Goal: Task Accomplishment & Management: Use online tool/utility

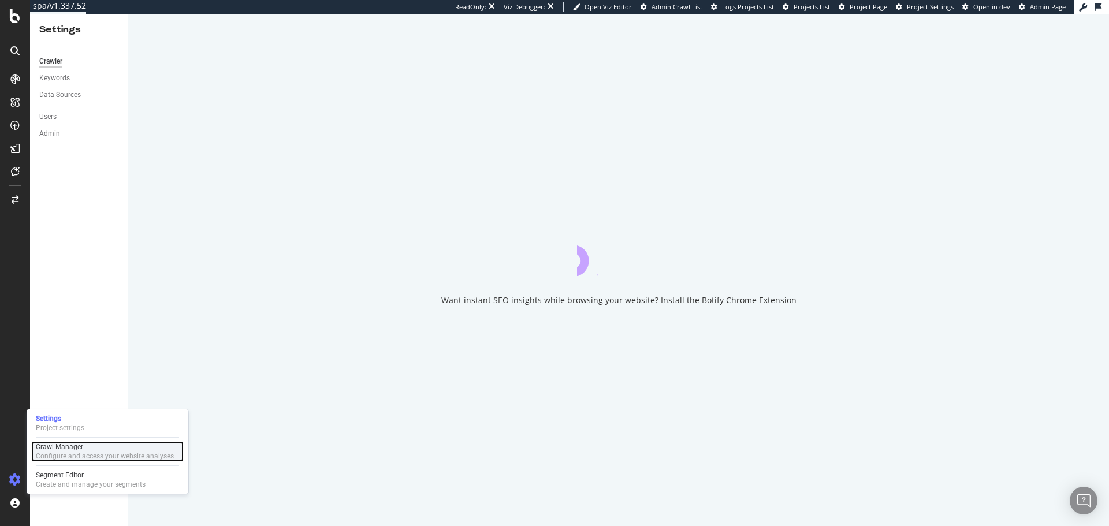
click at [54, 453] on div "Configure and access your website analyses" at bounding box center [105, 456] width 138 height 9
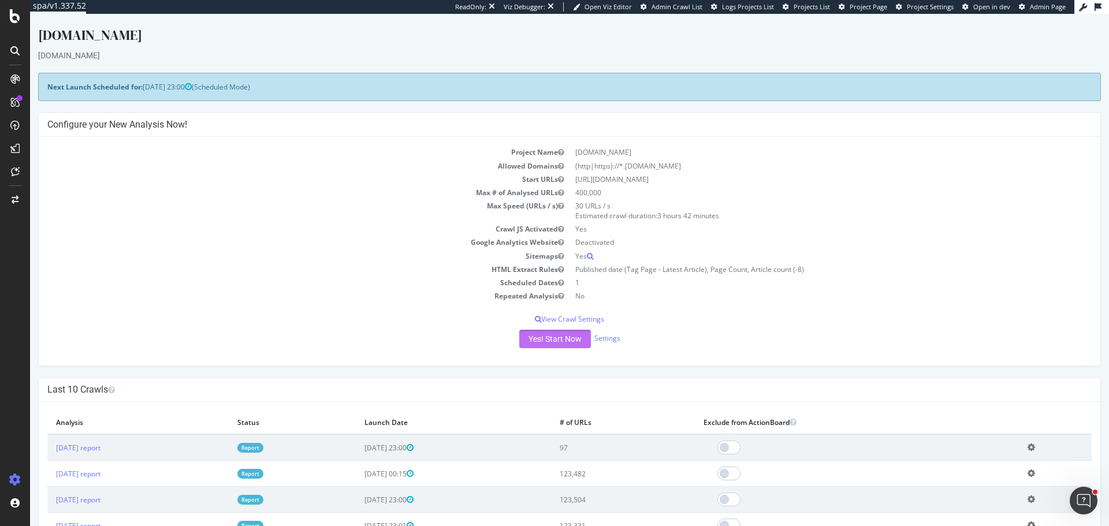
click at [565, 340] on button "Yes! Start Now" at bounding box center [555, 339] width 72 height 18
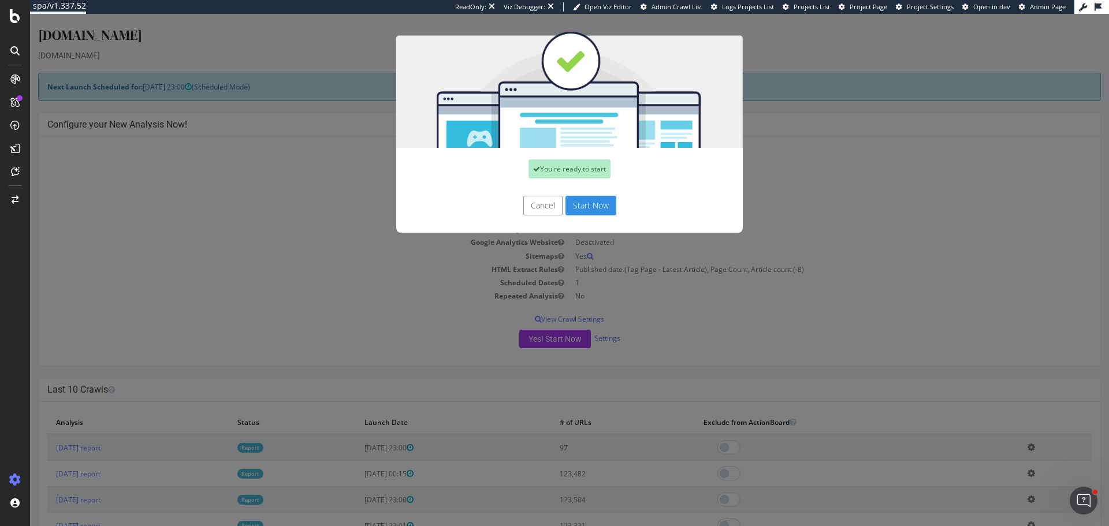
click at [586, 198] on button "Start Now" at bounding box center [590, 206] width 51 height 20
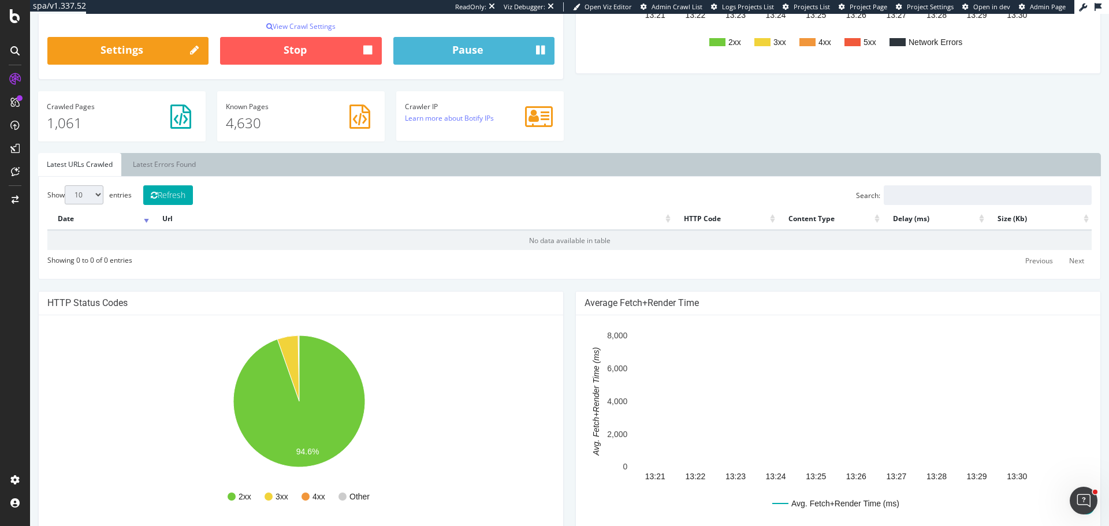
scroll to position [289, 0]
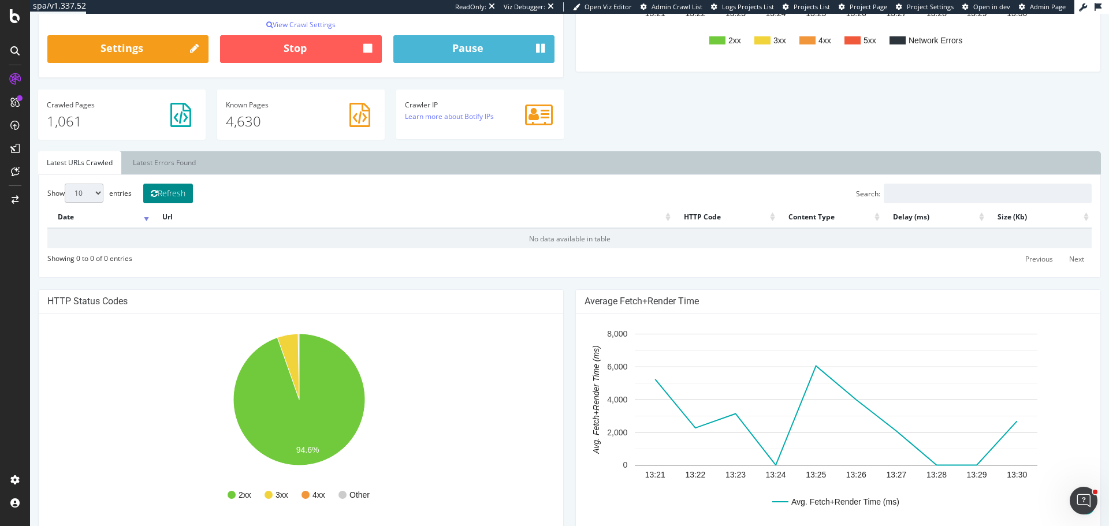
click at [157, 195] on icon at bounding box center [154, 193] width 7 height 8
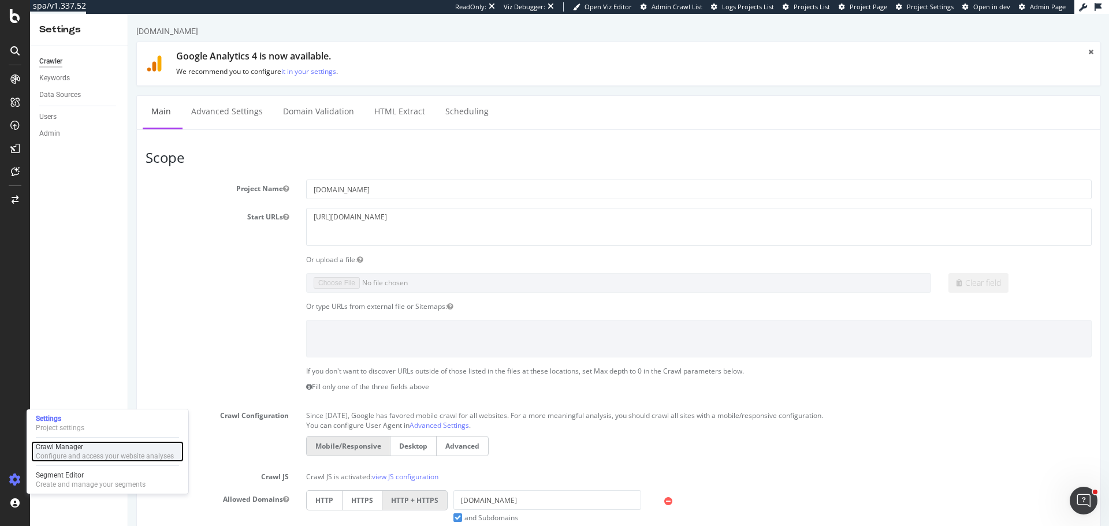
click at [85, 448] on div "Crawl Manager" at bounding box center [105, 446] width 138 height 9
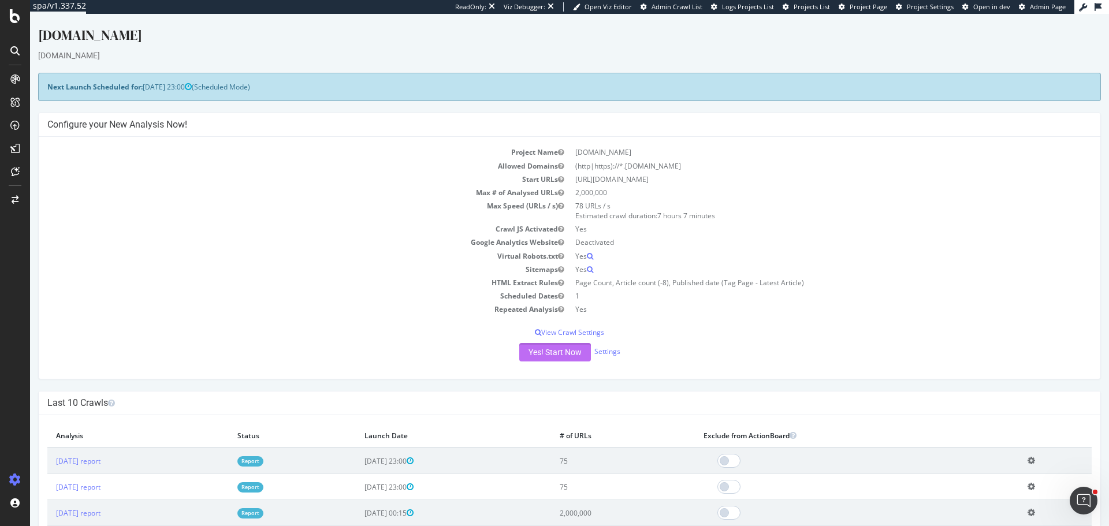
click at [535, 355] on button "Yes! Start Now" at bounding box center [555, 352] width 72 height 18
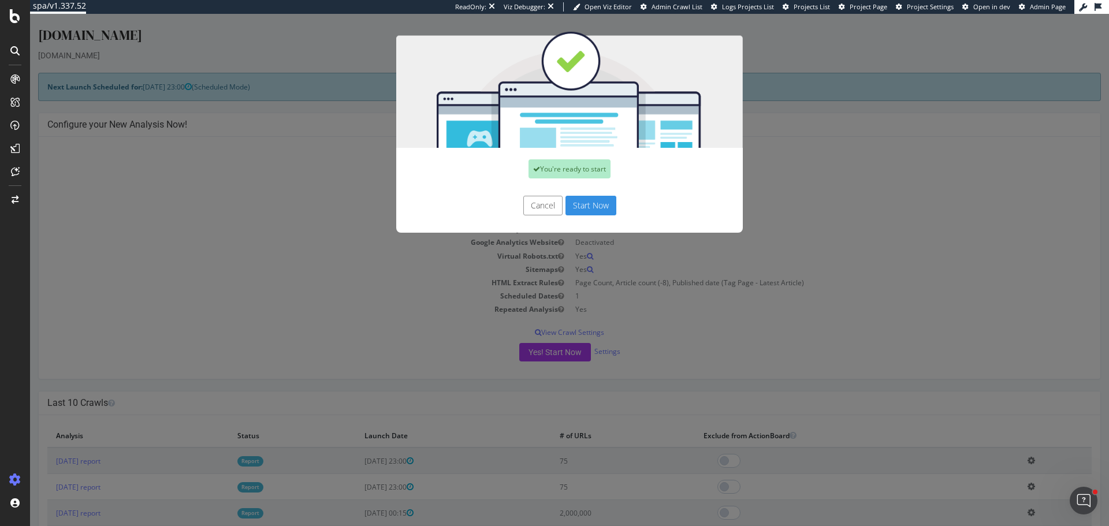
drag, startPoint x: 586, startPoint y: 202, endPoint x: 563, endPoint y: 193, distance: 24.3
click at [586, 202] on button "Start Now" at bounding box center [590, 206] width 51 height 20
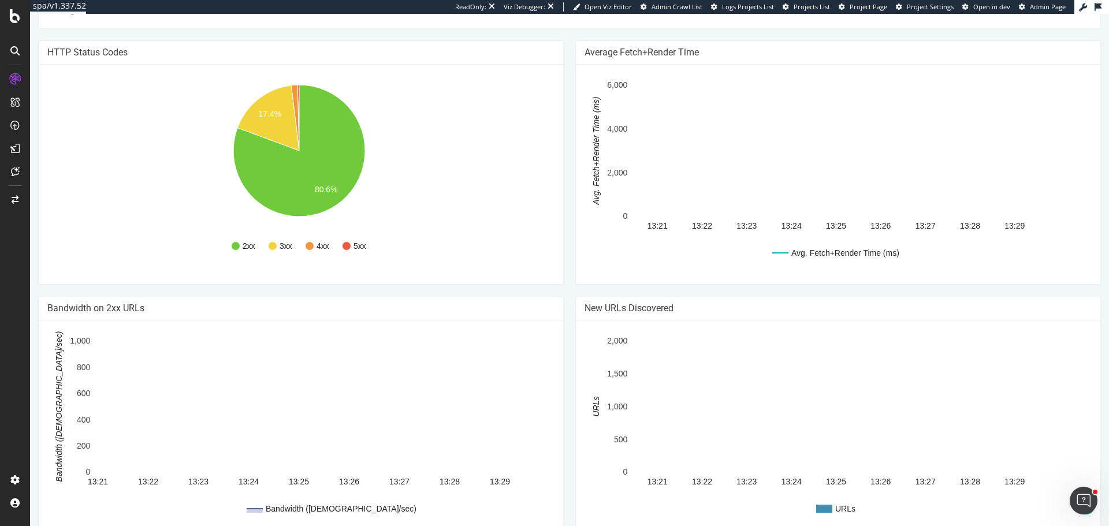
scroll to position [288, 0]
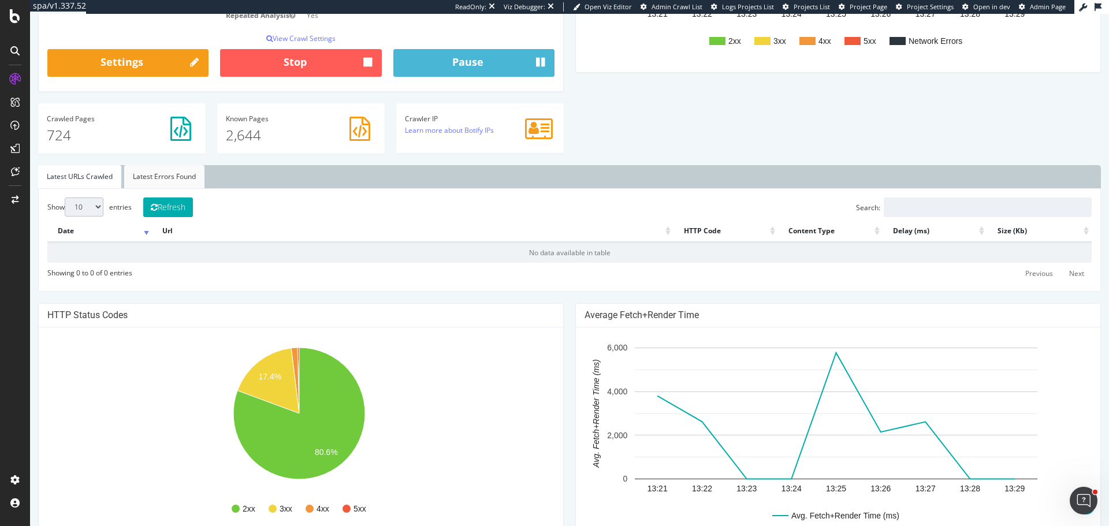
click at [165, 188] on link "Latest Errors Found" at bounding box center [164, 176] width 80 height 23
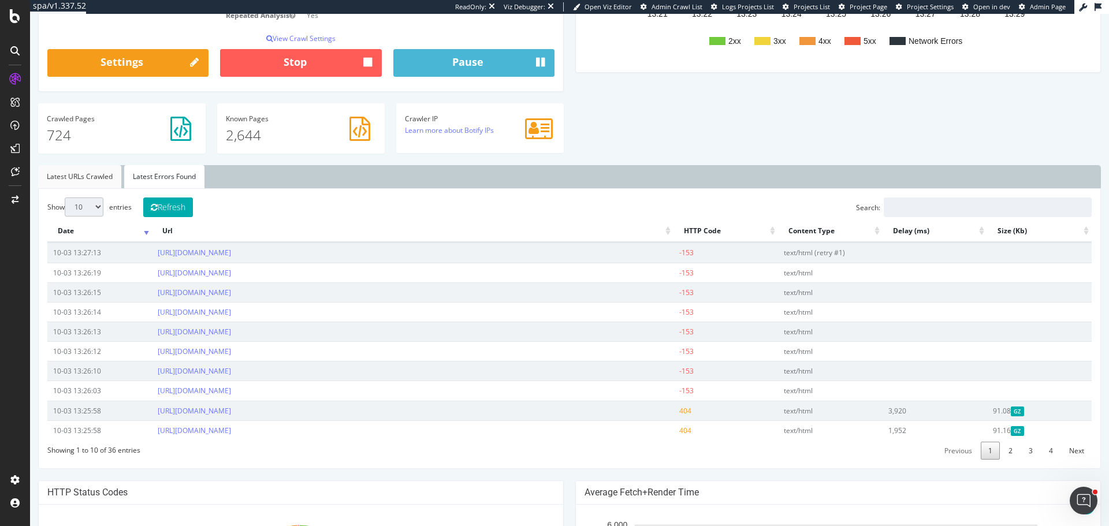
click at [92, 177] on link "Latest URLs Crawled" at bounding box center [79, 176] width 83 height 23
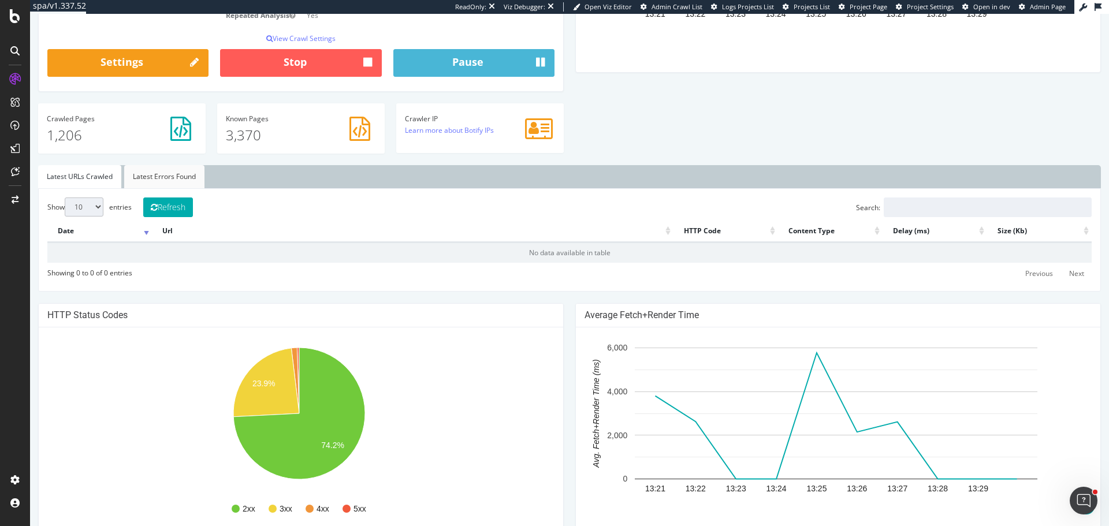
click at [142, 180] on link "Latest Errors Found" at bounding box center [164, 176] width 80 height 23
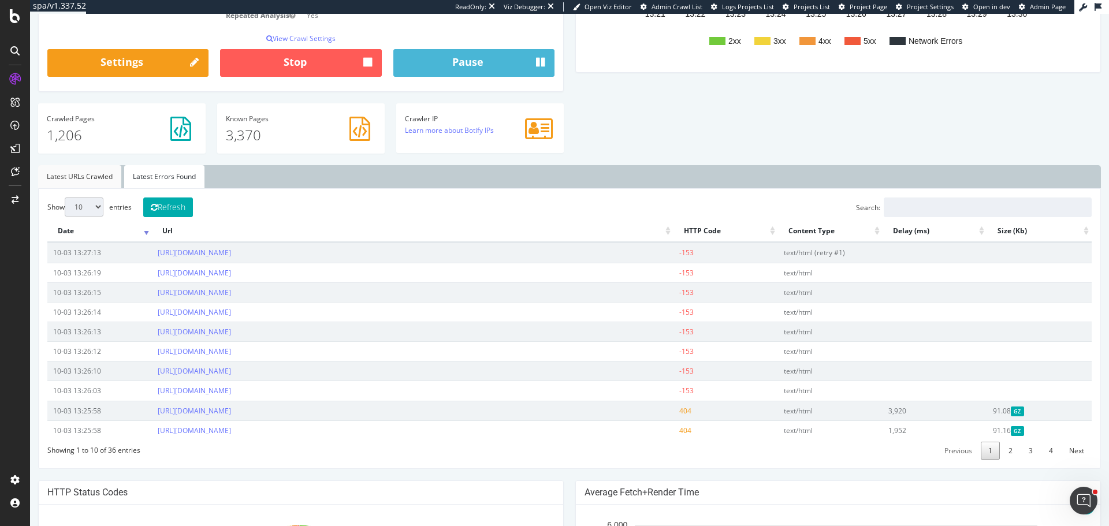
click at [86, 183] on link "Latest URLs Crawled" at bounding box center [79, 176] width 83 height 23
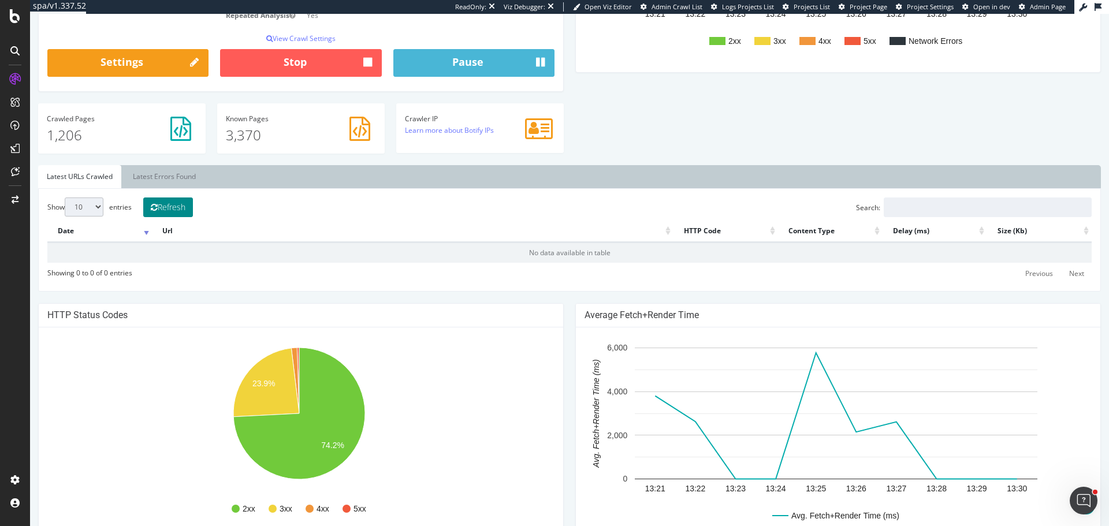
click at [172, 210] on button "Refresh" at bounding box center [168, 208] width 50 height 20
drag, startPoint x: 83, startPoint y: 206, endPoint x: 86, endPoint y: 213, distance: 7.7
click at [83, 206] on select "10 25 50 100" at bounding box center [84, 207] width 39 height 19
select select "100"
click at [65, 198] on select "10 25 50 100" at bounding box center [84, 207] width 39 height 19
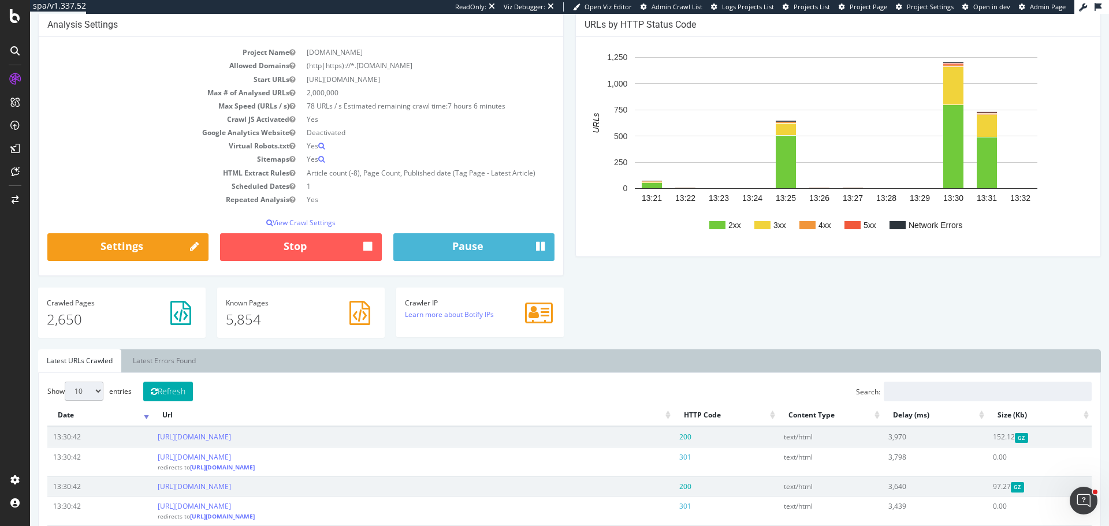
scroll to position [289, 0]
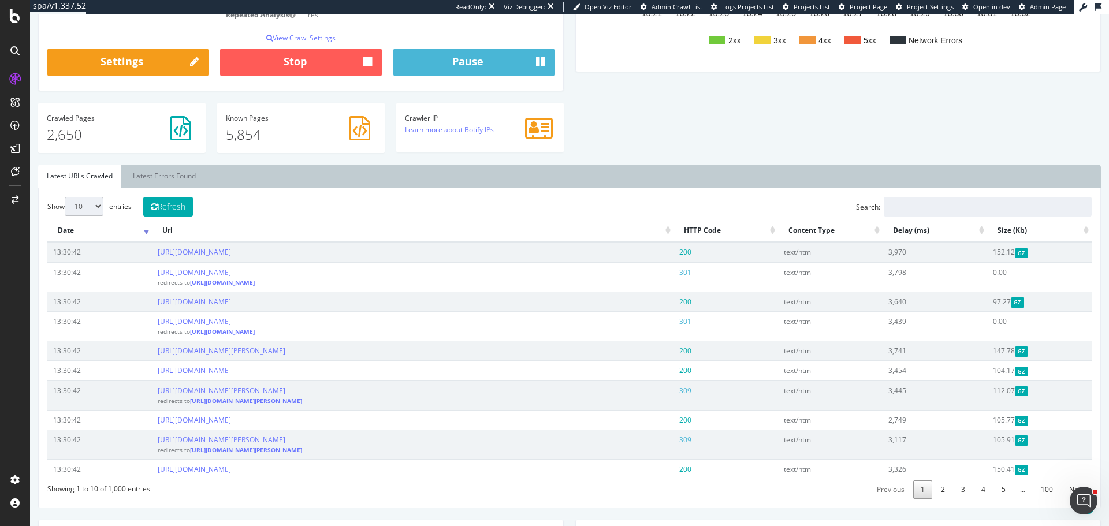
drag, startPoint x: 94, startPoint y: 199, endPoint x: 105, endPoint y: 212, distance: 17.6
click at [94, 199] on select "10 25 50 100" at bounding box center [84, 206] width 39 height 19
select select "100"
click at [65, 197] on select "10 25 50 100" at bounding box center [84, 206] width 39 height 19
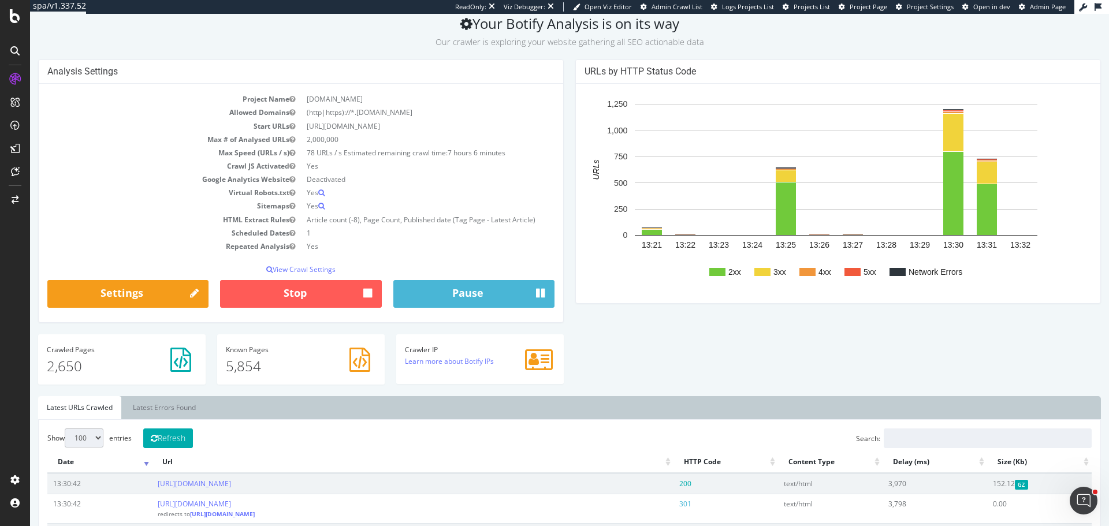
scroll to position [0, 0]
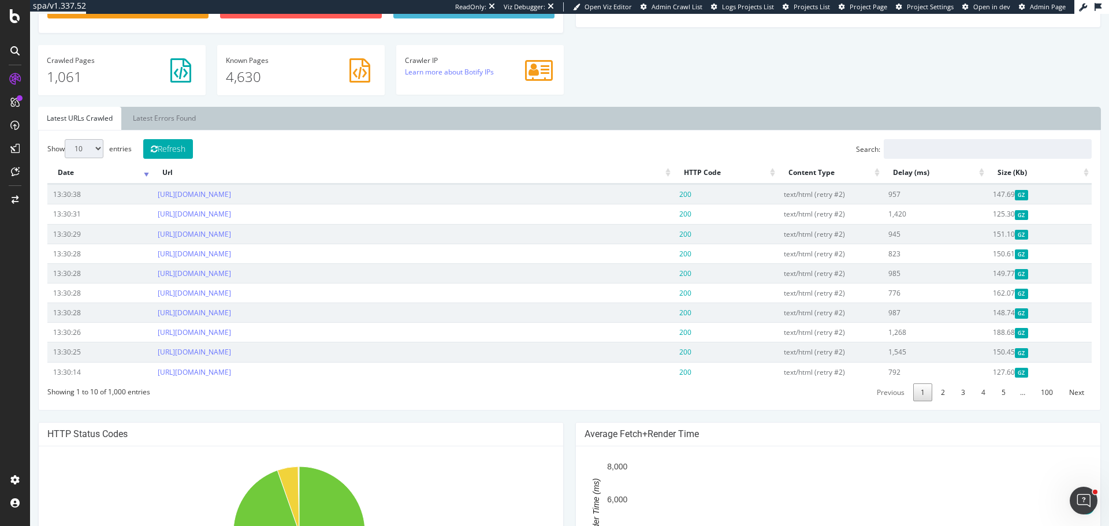
scroll to position [347, 0]
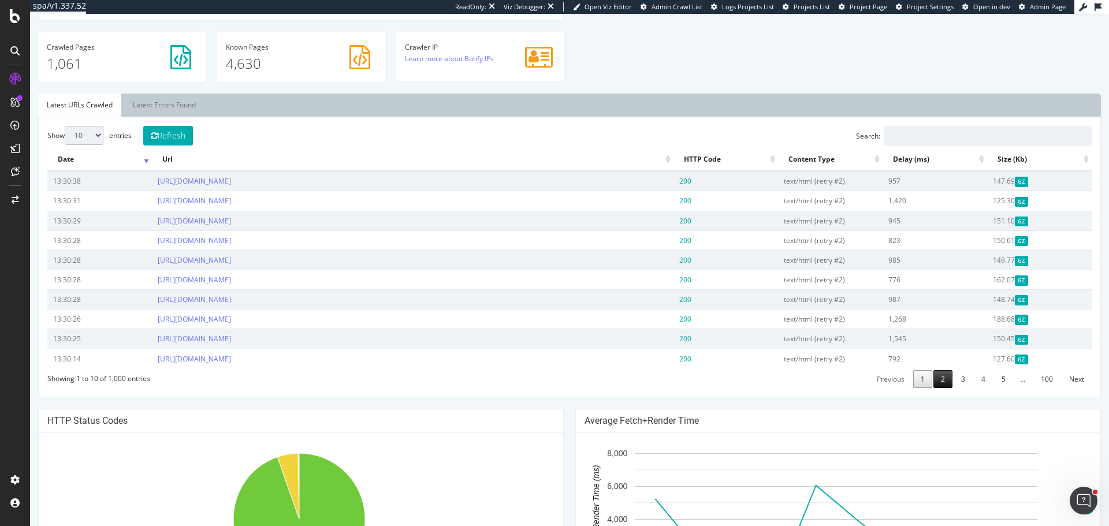
click at [937, 385] on link "2" at bounding box center [942, 379] width 19 height 18
click at [91, 140] on select "10 25 50 100" at bounding box center [84, 135] width 39 height 19
select select "100"
click at [65, 126] on select "10 25 50 100" at bounding box center [84, 135] width 39 height 19
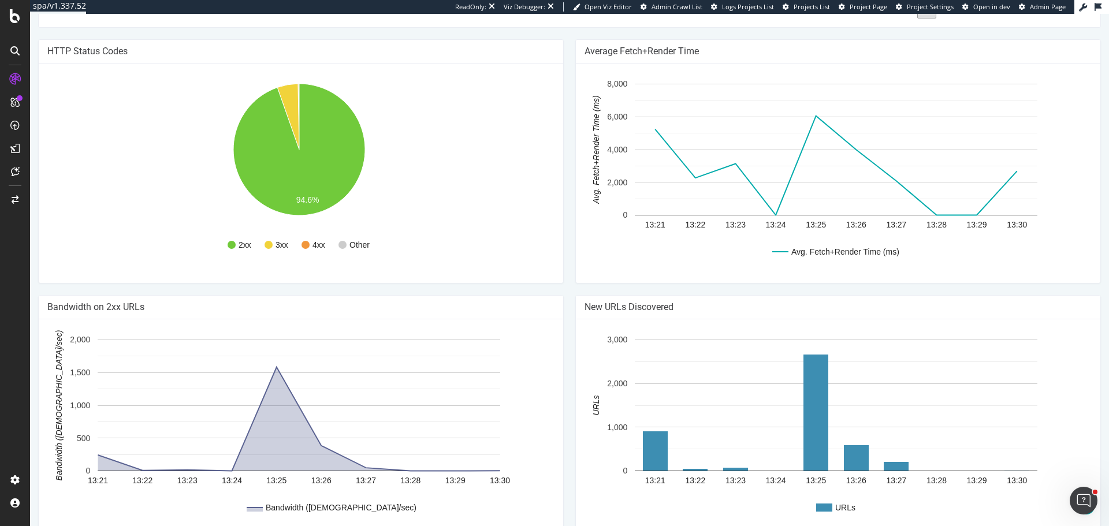
scroll to position [2541, 0]
click at [946, 17] on link "2" at bounding box center [946, 8] width 19 height 18
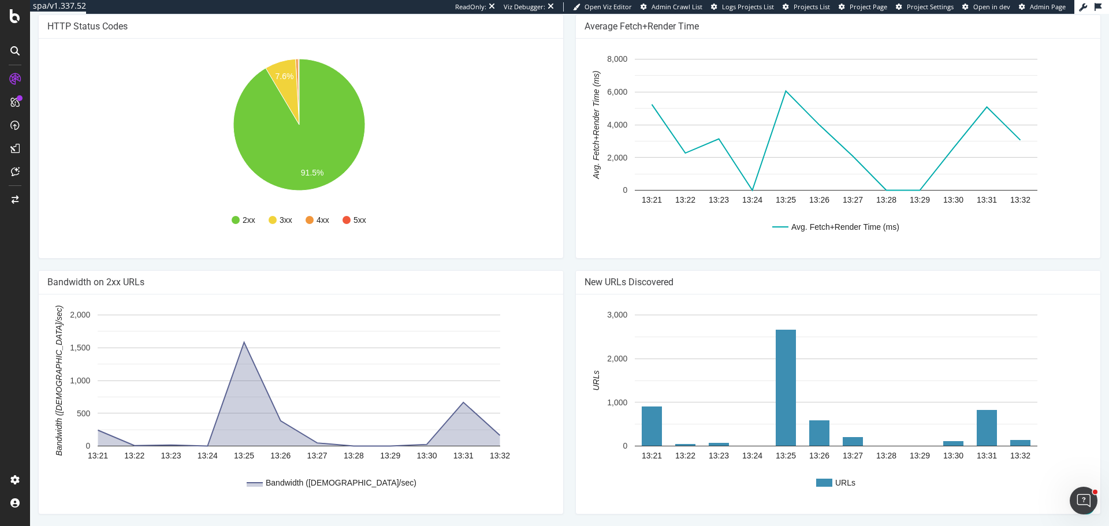
scroll to position [0, 0]
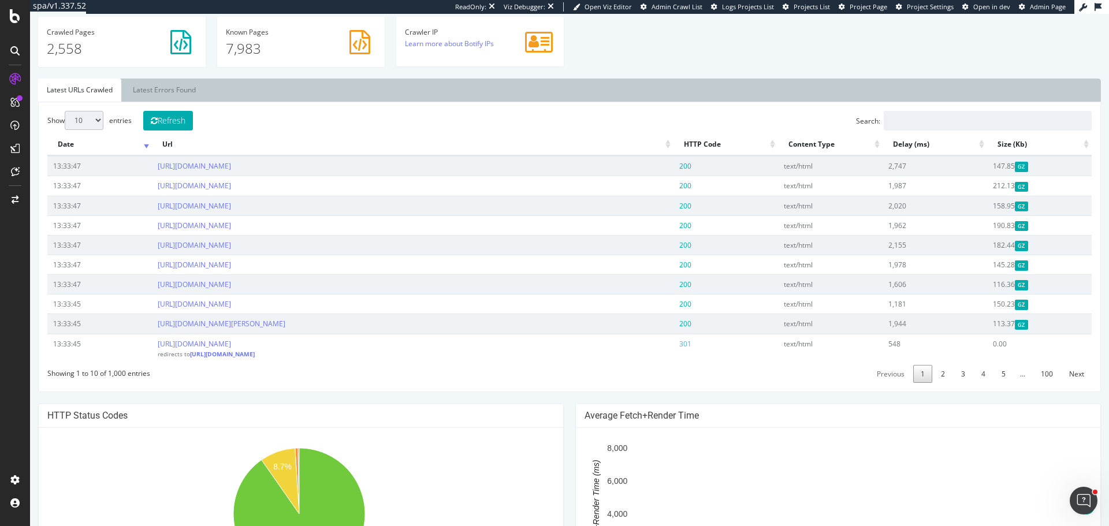
scroll to position [366, 0]
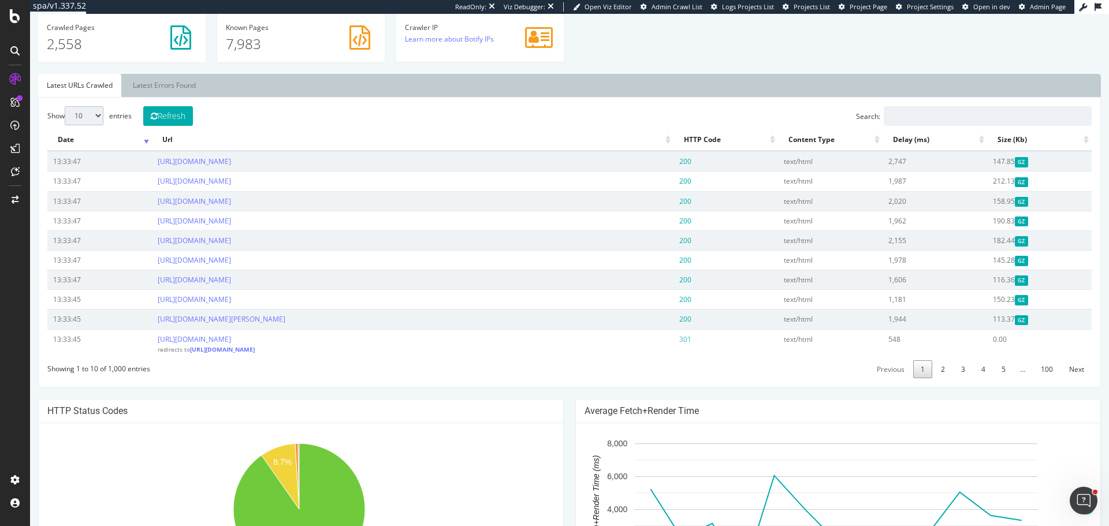
click at [116, 59] on div "Crawled Pages 2,558" at bounding box center [122, 37] width 168 height 50
click at [150, 82] on link "Latest Errors Found" at bounding box center [164, 85] width 80 height 23
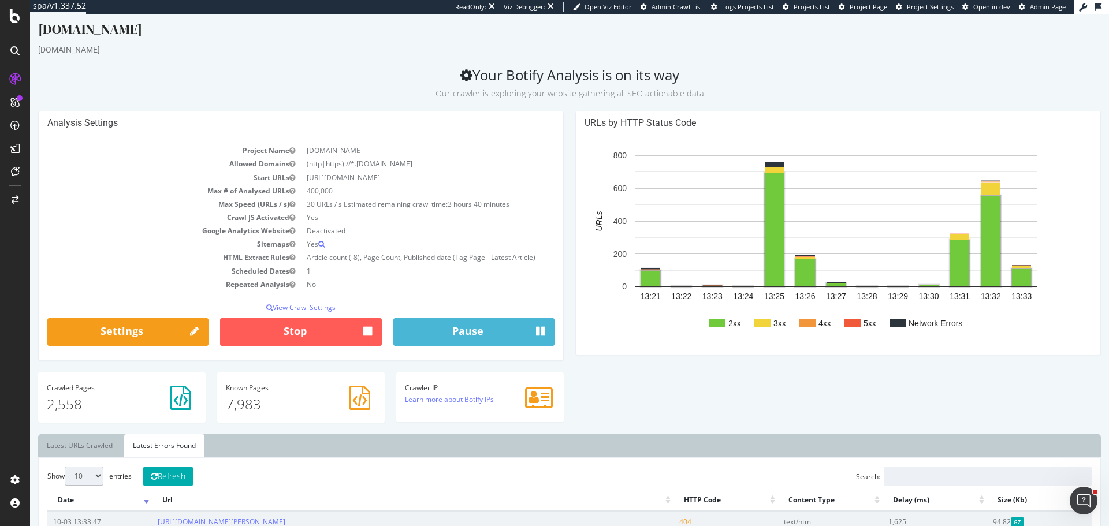
scroll to position [0, 0]
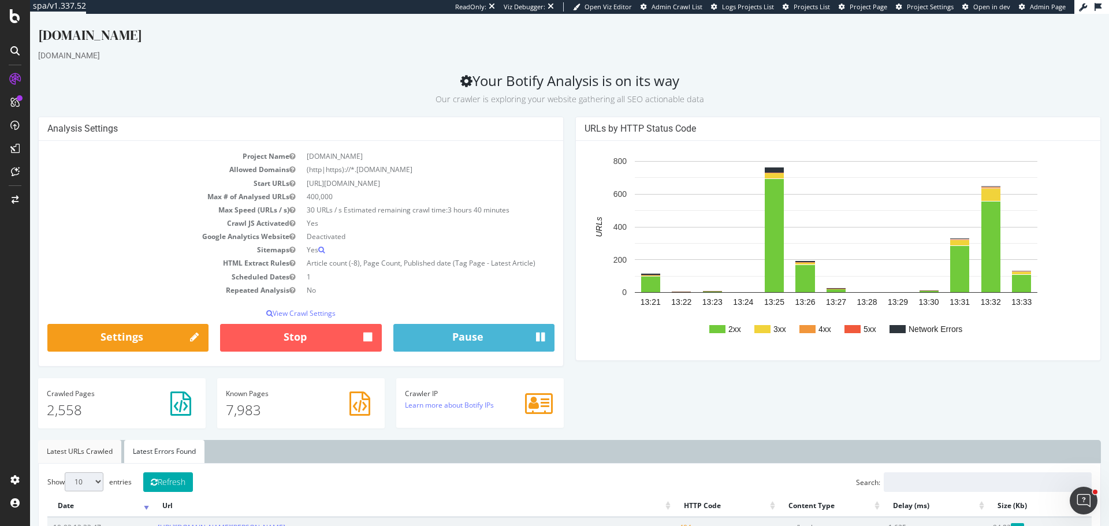
click at [98, 453] on link "Latest URLs Crawled" at bounding box center [79, 451] width 83 height 23
